Goal: Navigation & Orientation: Find specific page/section

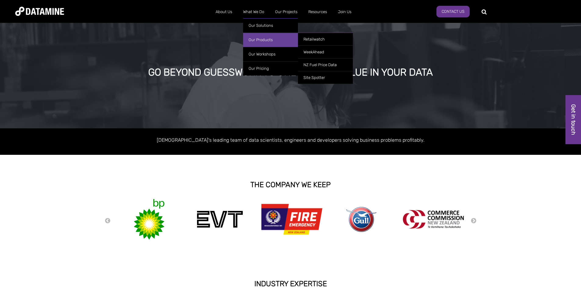
click at [265, 36] on link "Our Products" at bounding box center [270, 40] width 55 height 14
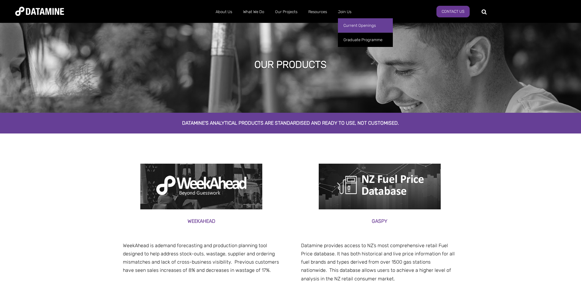
click at [351, 24] on link "Current Openings" at bounding box center [365, 25] width 55 height 14
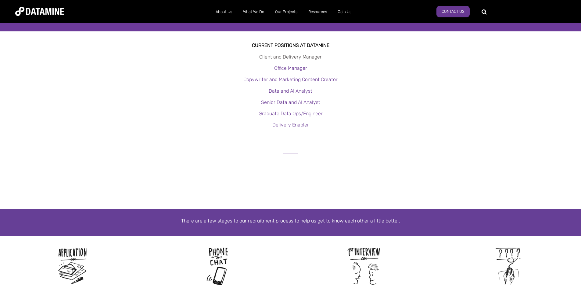
scroll to position [92, 0]
